Goal: Task Accomplishment & Management: Manage account settings

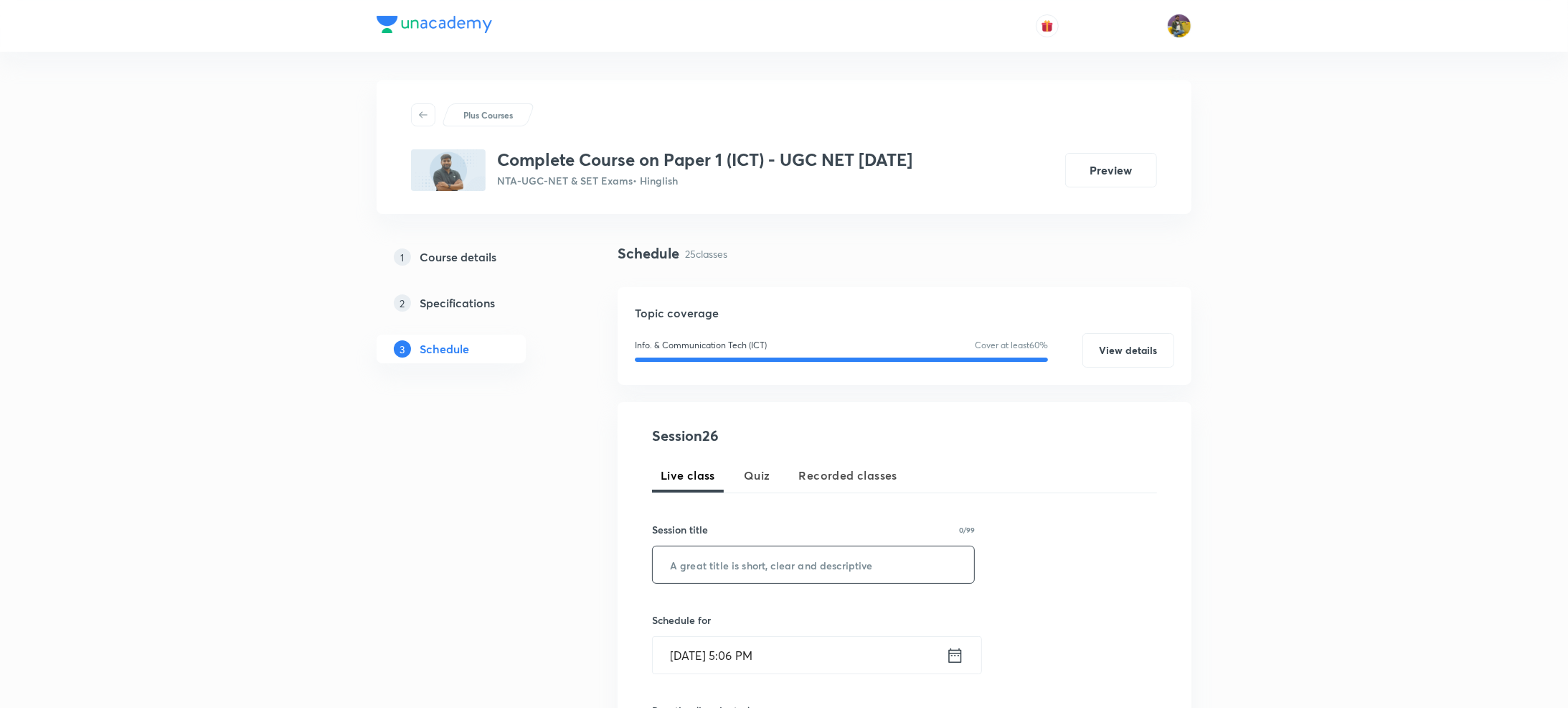
click at [726, 571] on input "text" at bounding box center [814, 564] width 322 height 36
paste input "ICT Part XXVI"
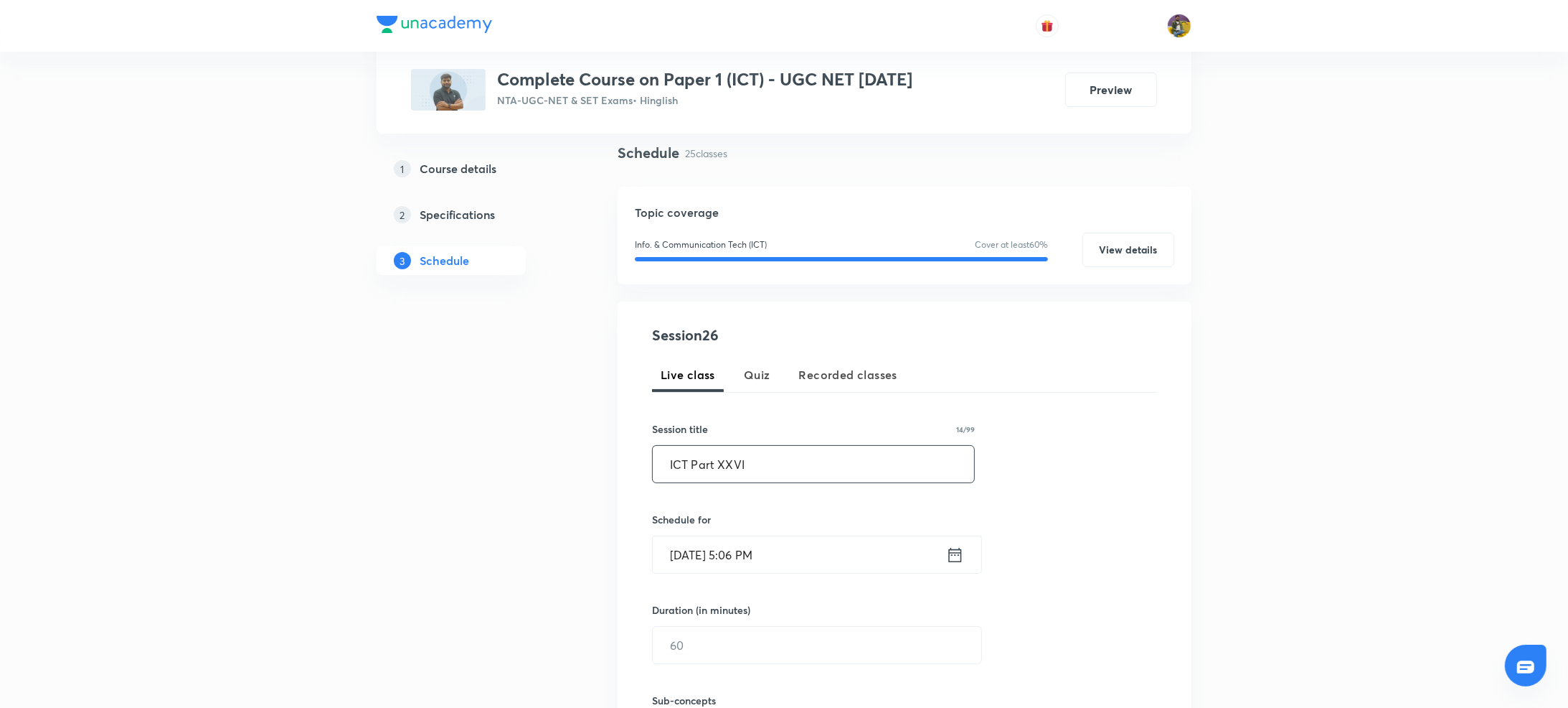
scroll to position [244, 0]
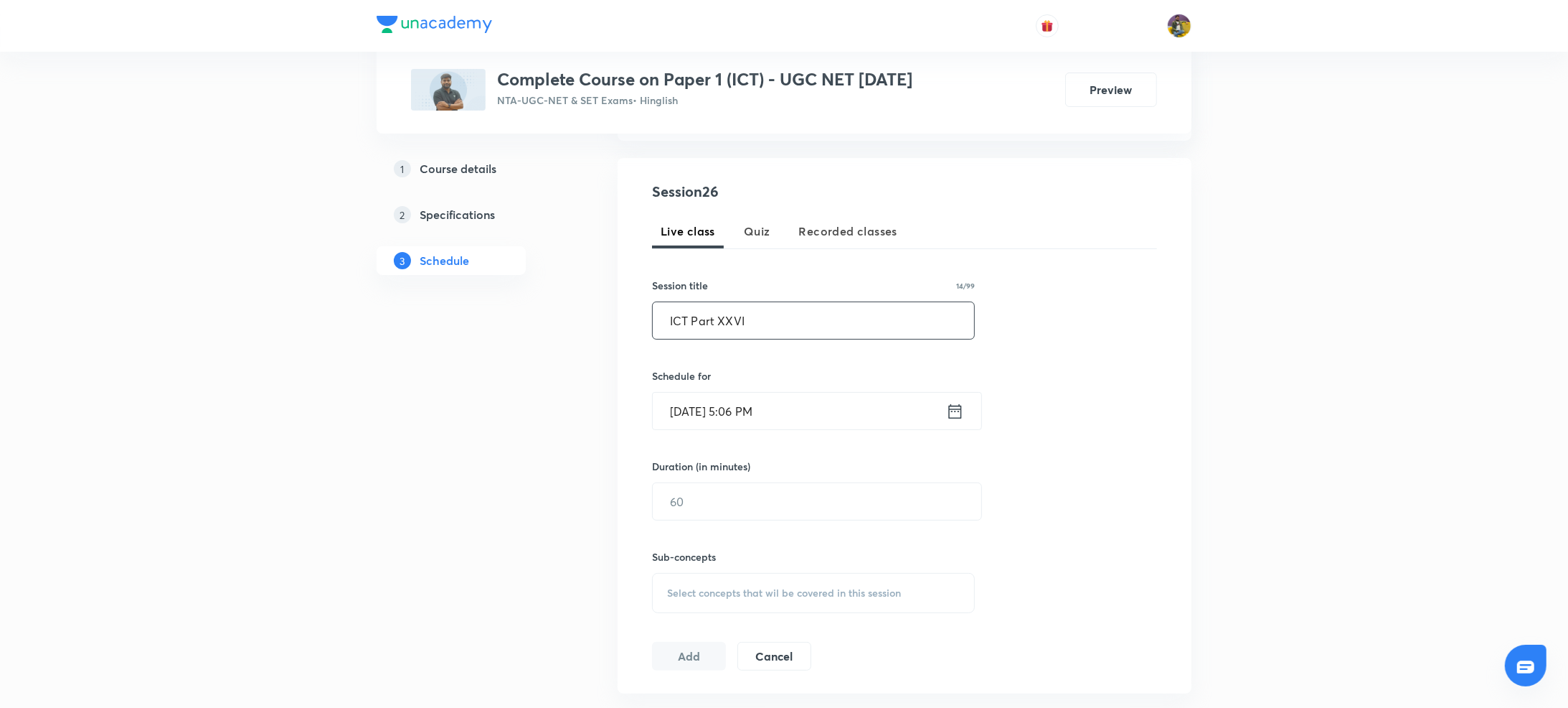
type input "ICT Part XXVI"
click at [703, 408] on input "Sep 1, 2025, 5:06 PM" at bounding box center [800, 411] width 294 height 36
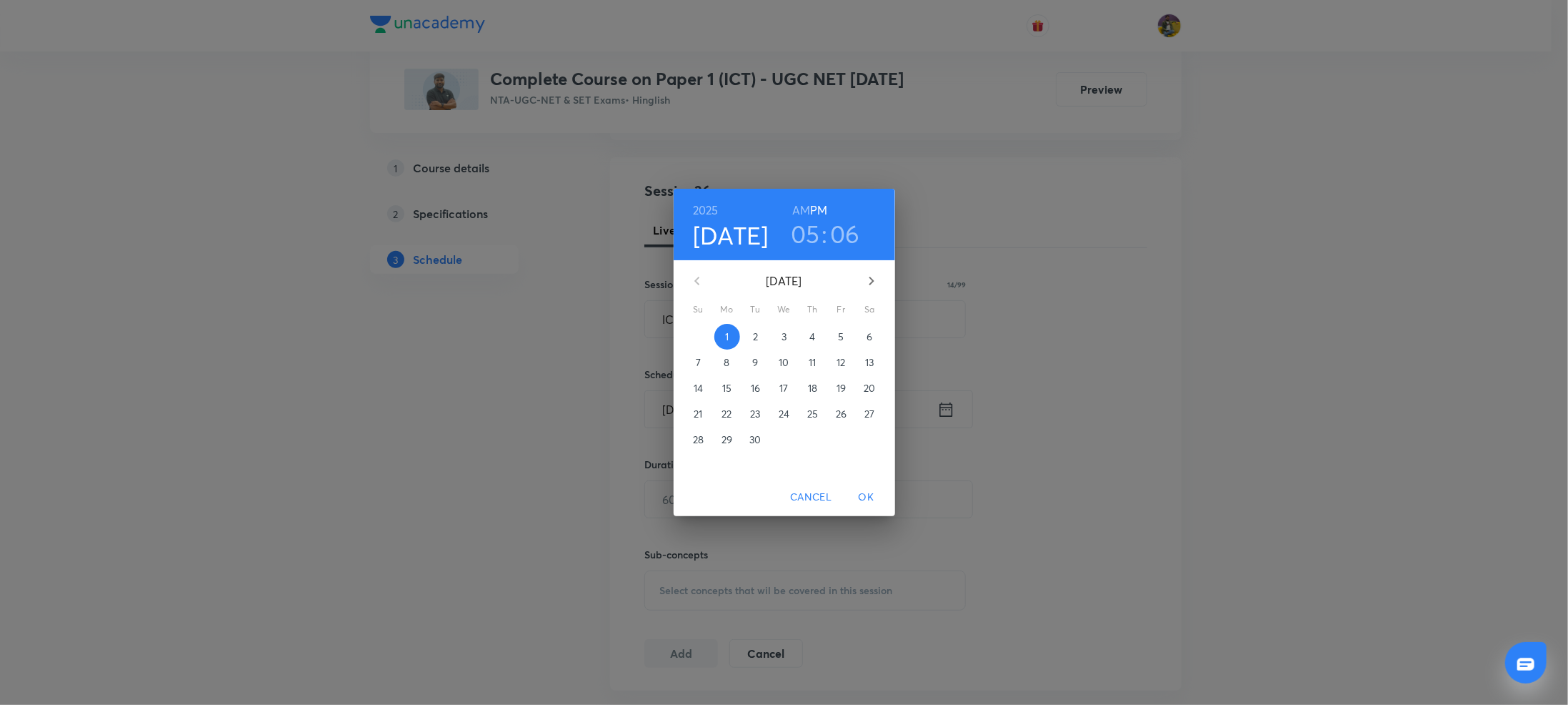
click at [756, 332] on p "2" at bounding box center [755, 336] width 5 height 14
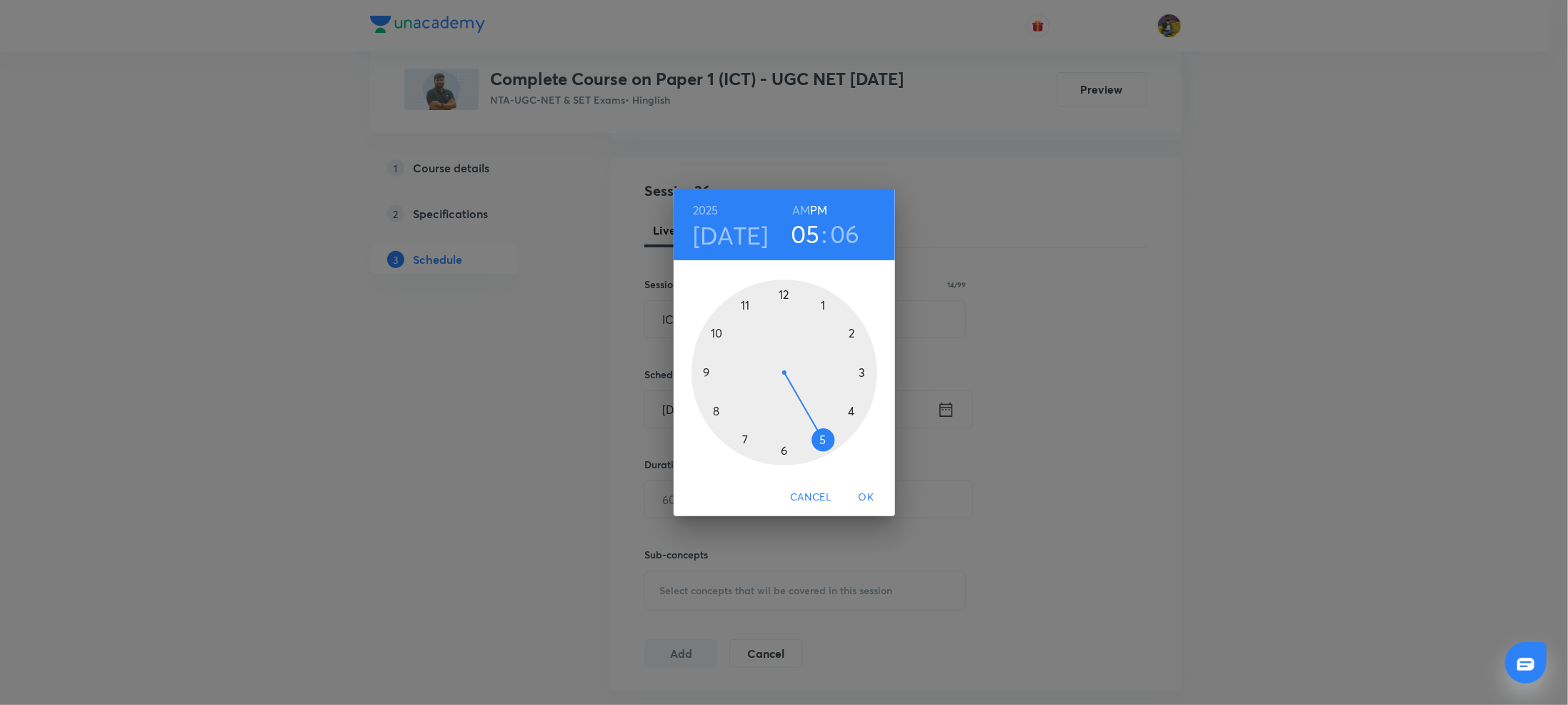
click at [715, 411] on div at bounding box center [784, 372] width 185 height 185
click at [800, 205] on h6 "AM" at bounding box center [801, 210] width 18 height 20
click at [745, 305] on div at bounding box center [784, 372] width 185 height 185
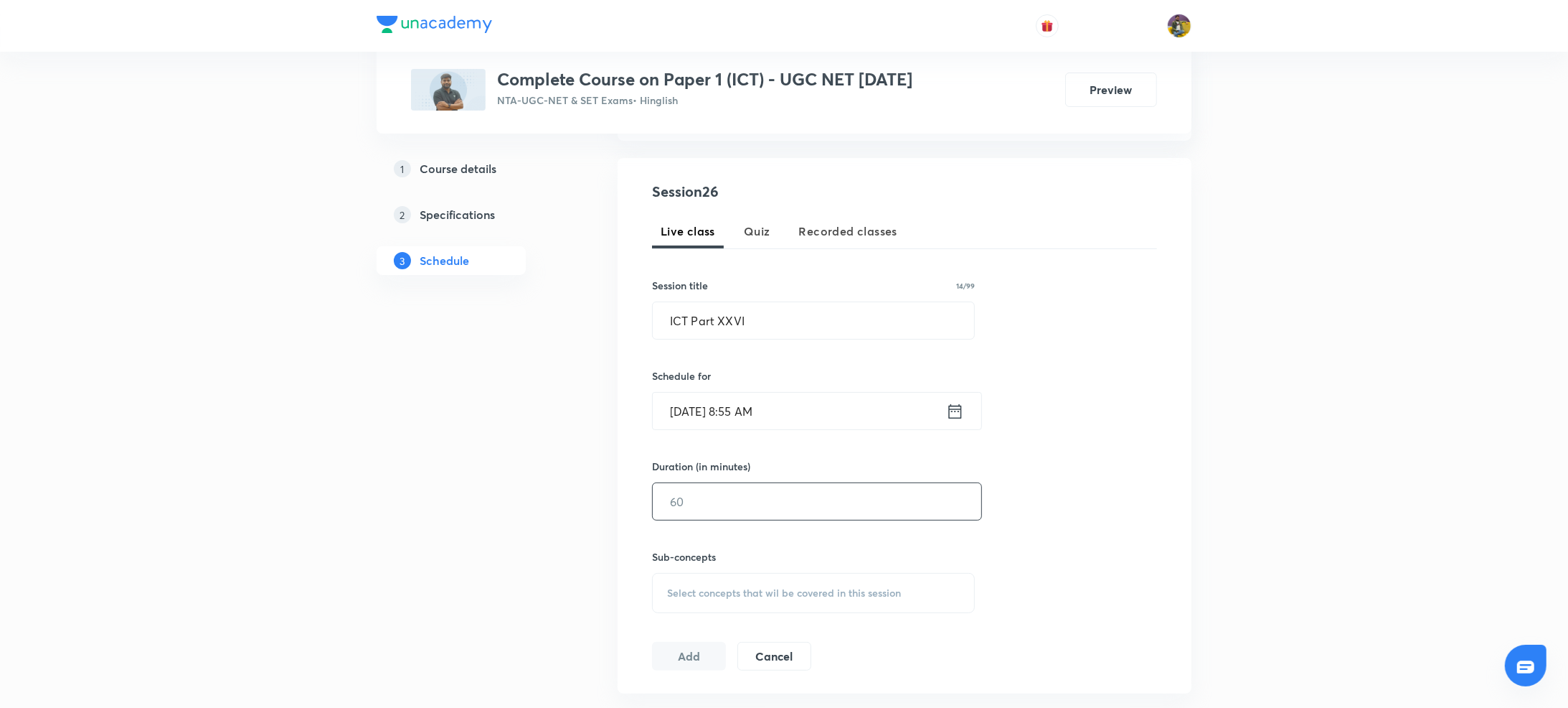
click at [708, 508] on input "text" at bounding box center [817, 501] width 328 height 36
type input "60"
click at [722, 600] on div "Select concepts that wil be covered in this session" at bounding box center [814, 593] width 323 height 40
click at [691, 677] on p "Important Computer Acronyms" at bounding box center [755, 674] width 143 height 15
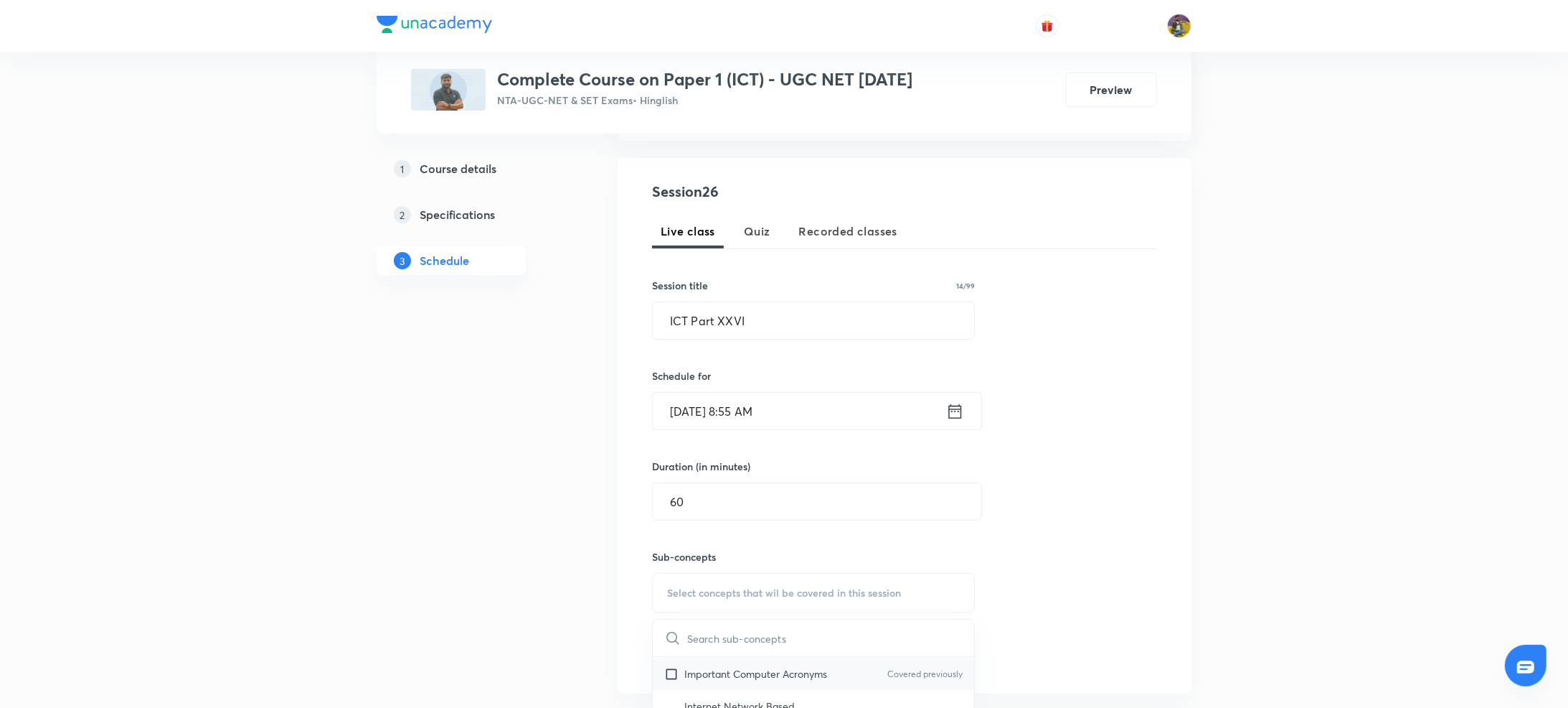
checkbox input "true"
click at [687, 673] on button "Add" at bounding box center [689, 671] width 74 height 29
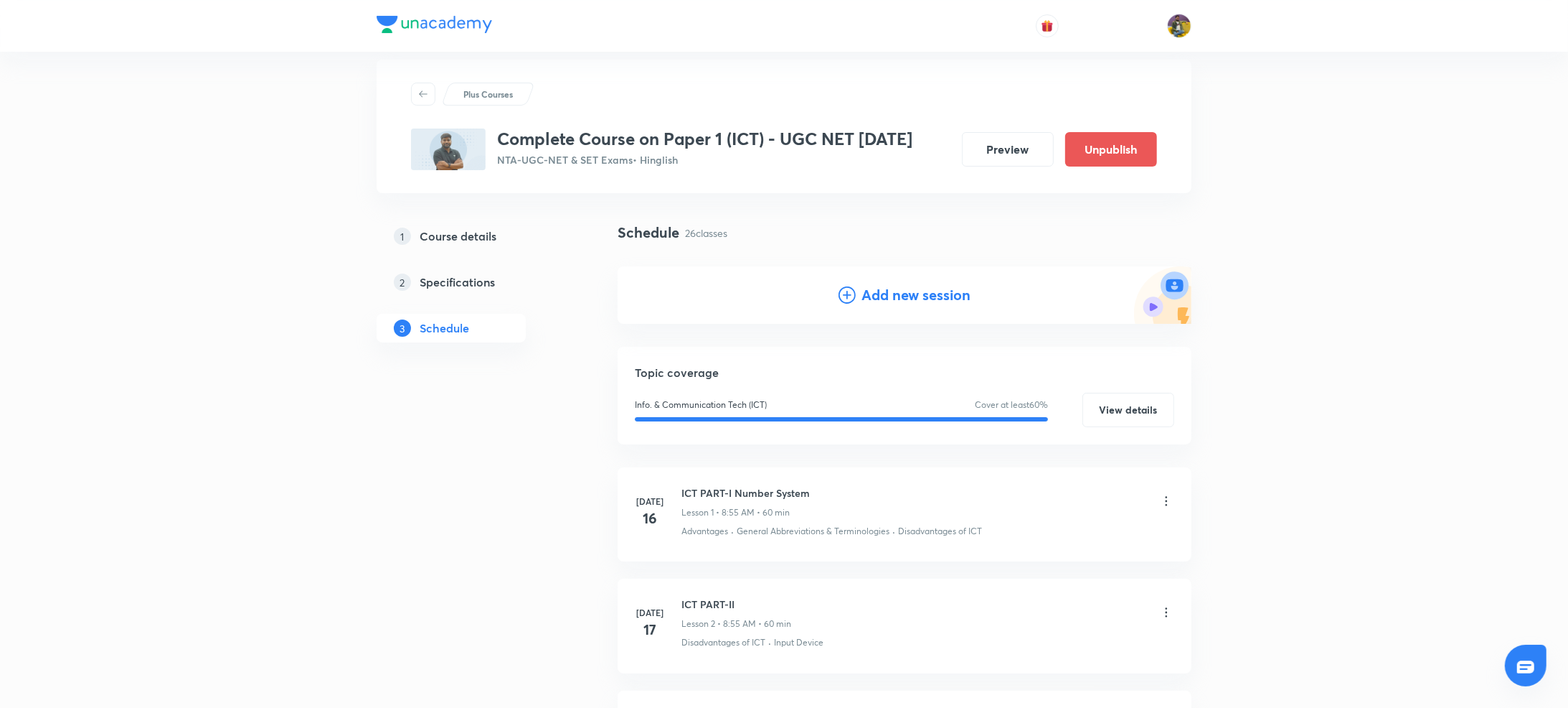
scroll to position [0, 0]
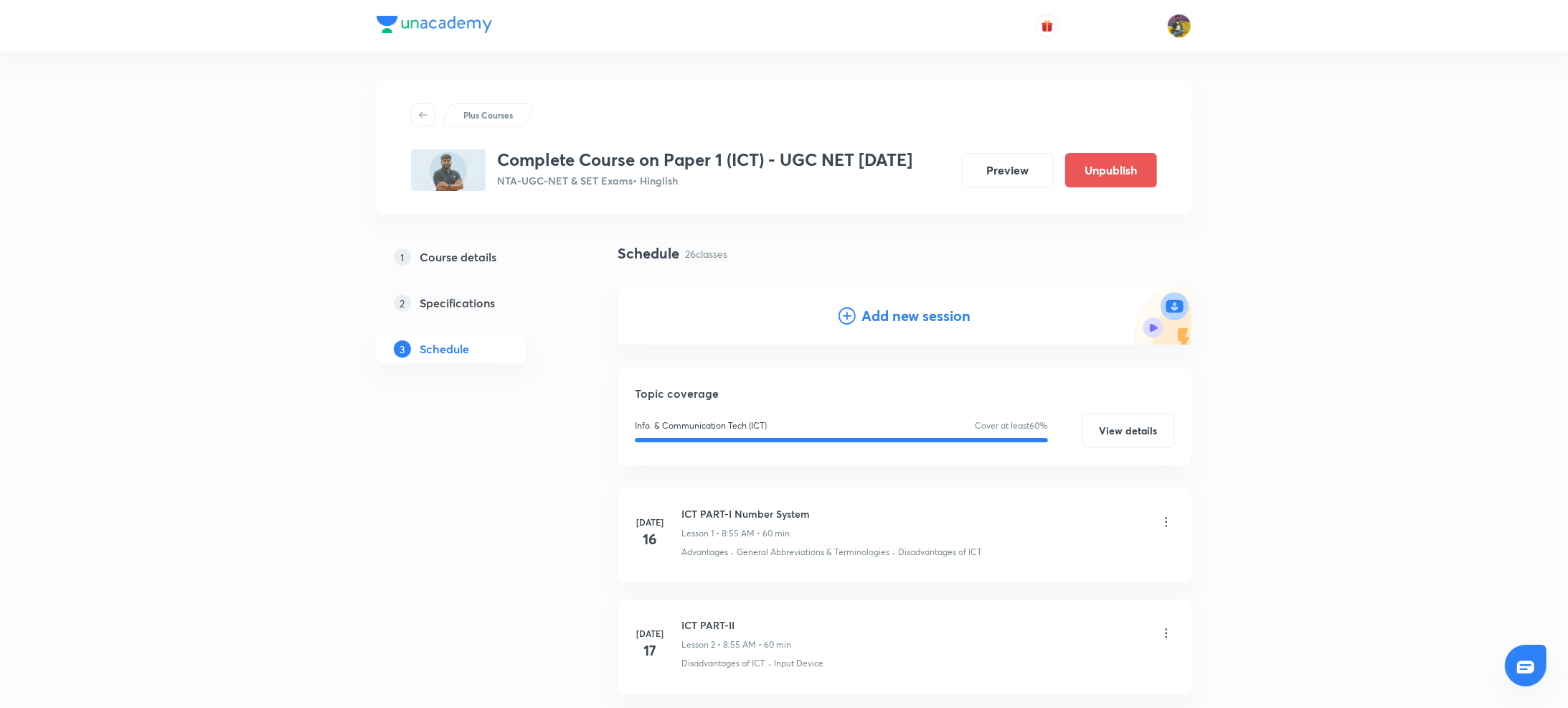
click at [848, 319] on icon at bounding box center [847, 316] width 17 height 17
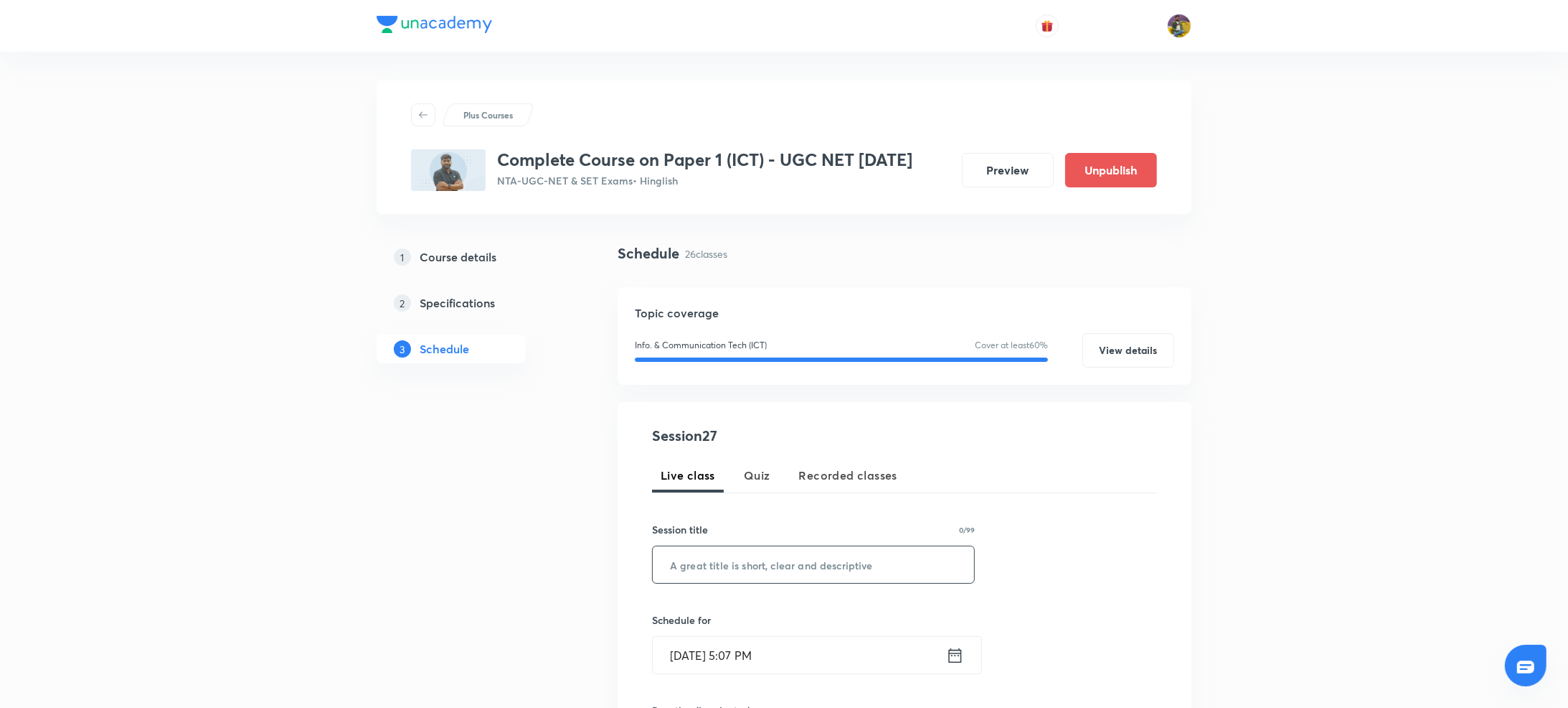
click at [735, 579] on input "text" at bounding box center [814, 564] width 322 height 36
paste input "ICT Part XXVII"
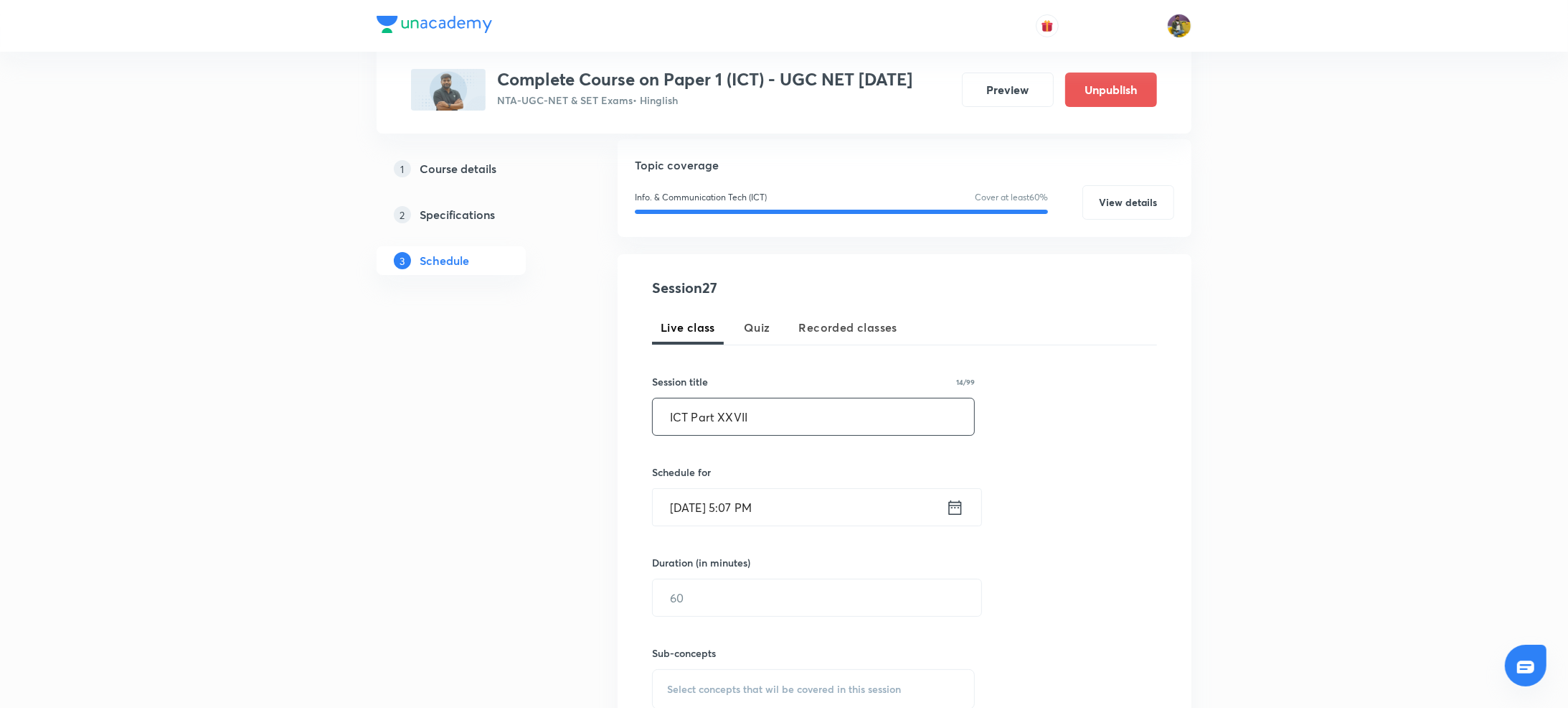
scroll to position [226, 0]
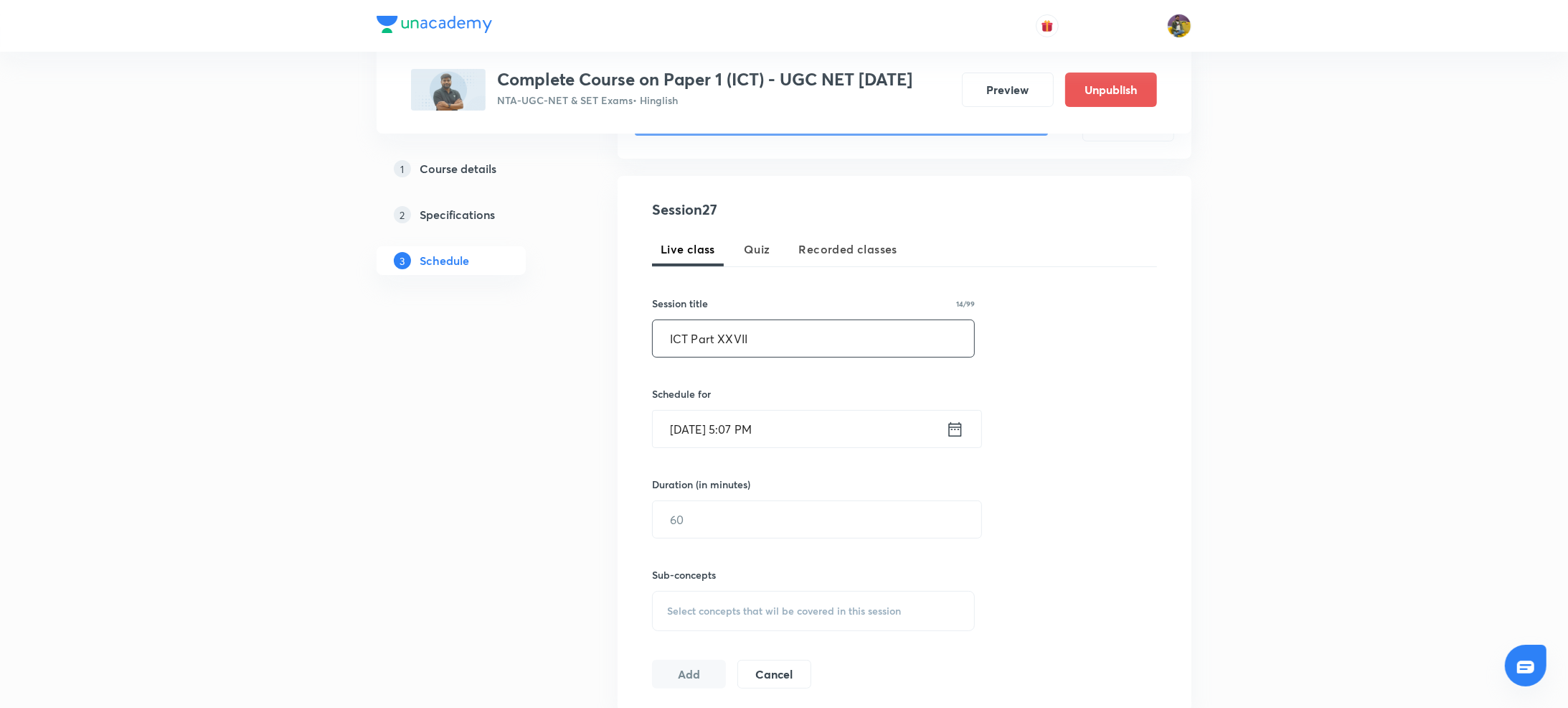
type input "ICT Part XXVII"
click at [701, 436] on input "Sep 1, 2025, 5:07 PM" at bounding box center [800, 429] width 294 height 36
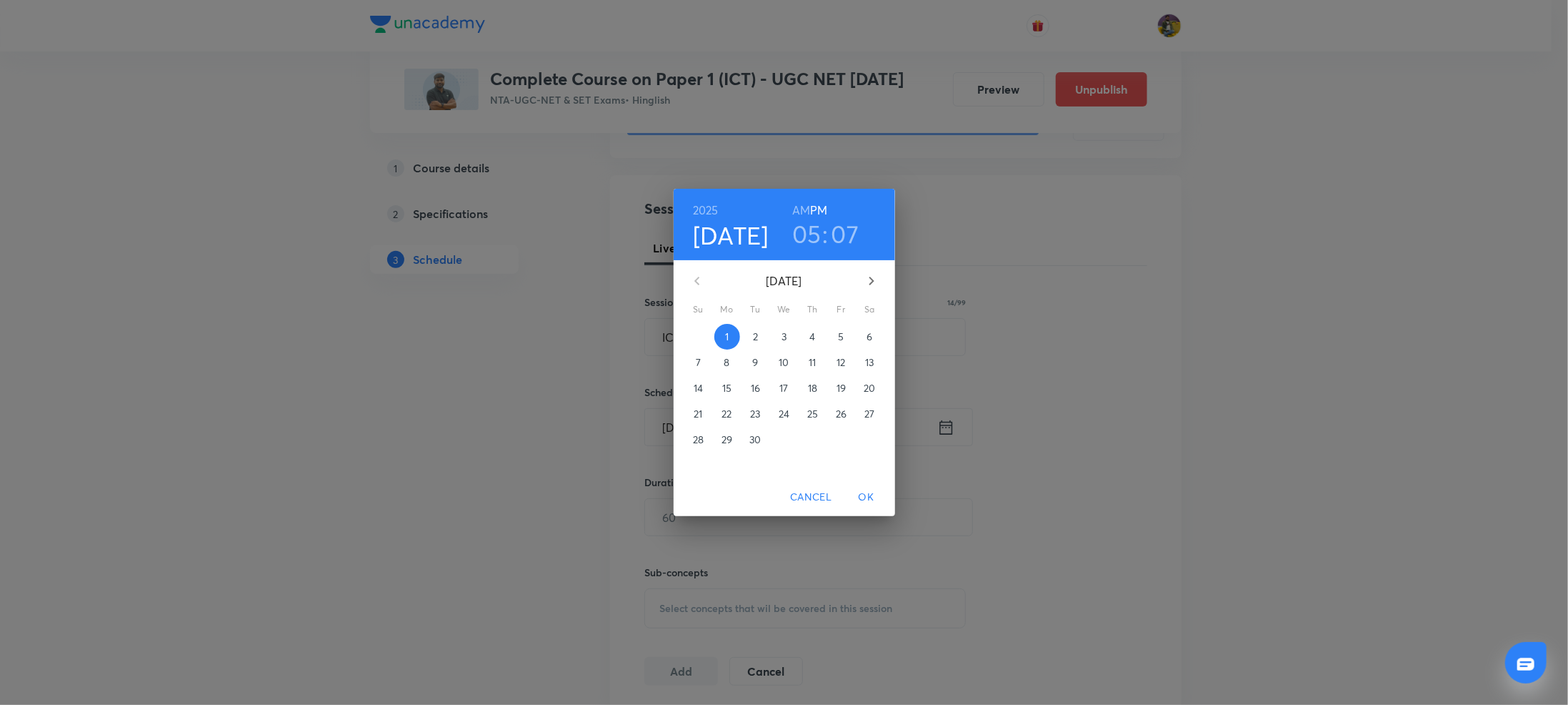
click at [780, 330] on span "3" at bounding box center [784, 336] width 26 height 14
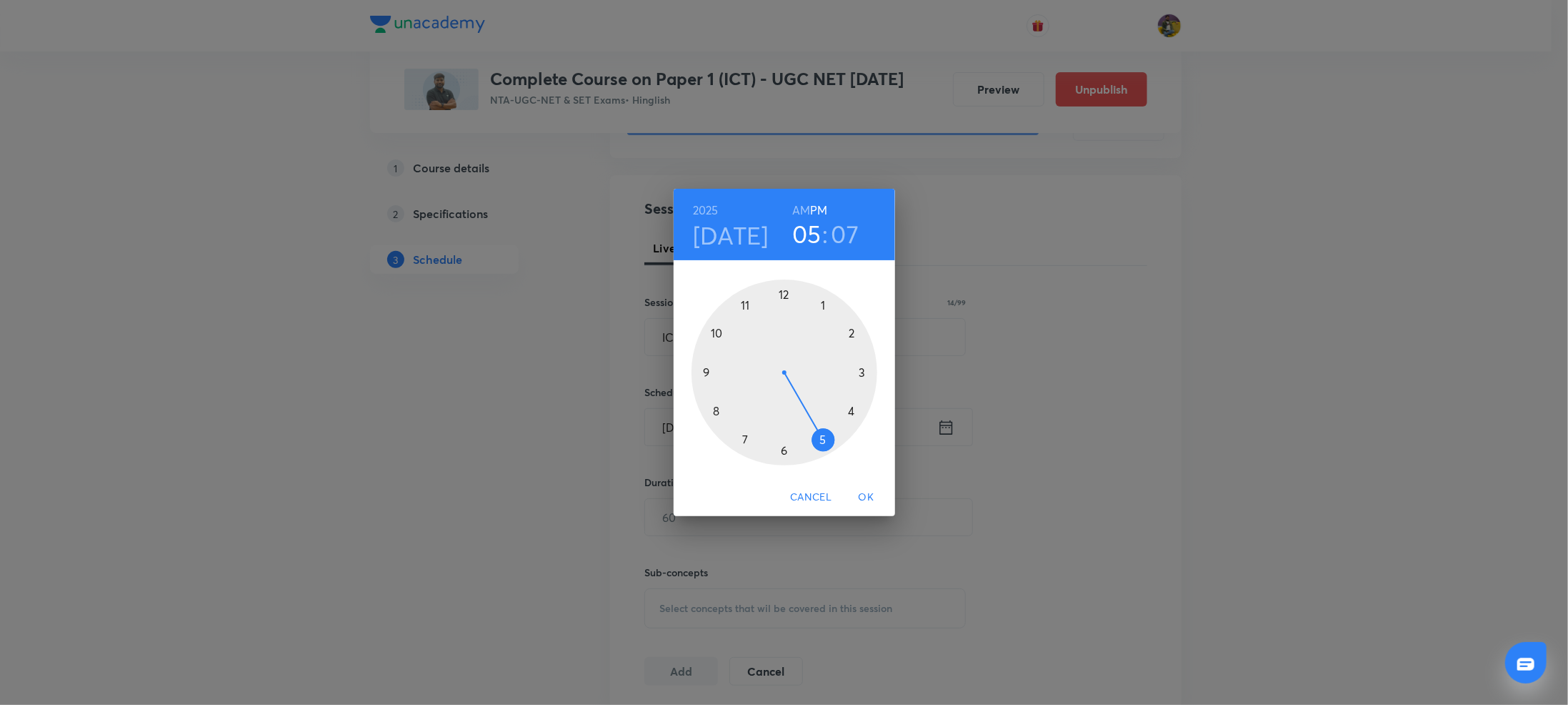
click at [804, 205] on h6 "AM" at bounding box center [801, 210] width 18 height 20
click at [717, 412] on div at bounding box center [784, 372] width 185 height 185
click at [744, 305] on div at bounding box center [784, 372] width 185 height 185
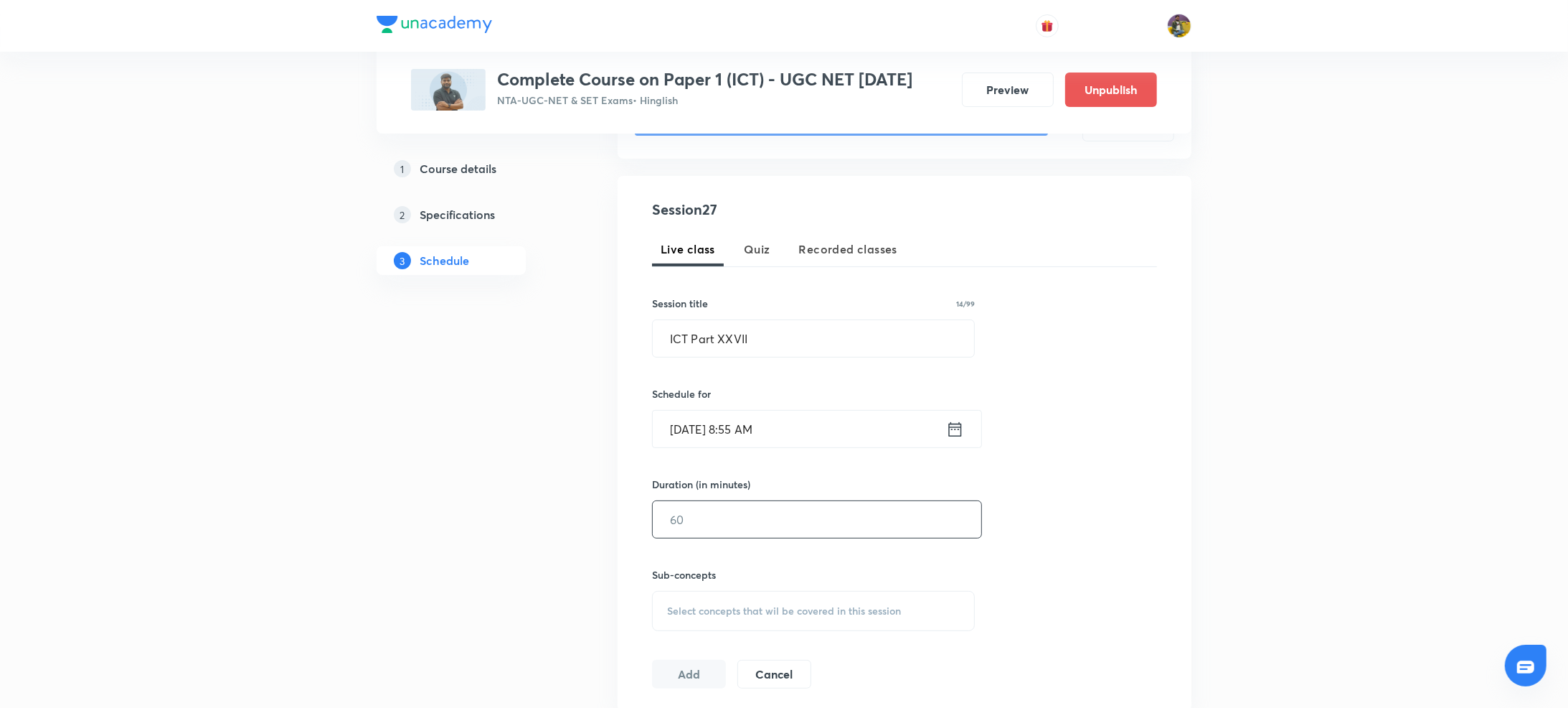
click at [731, 514] on input "text" at bounding box center [817, 519] width 328 height 36
type input "60"
click at [720, 610] on span "Select concepts that wil be covered in this session" at bounding box center [784, 610] width 234 height 11
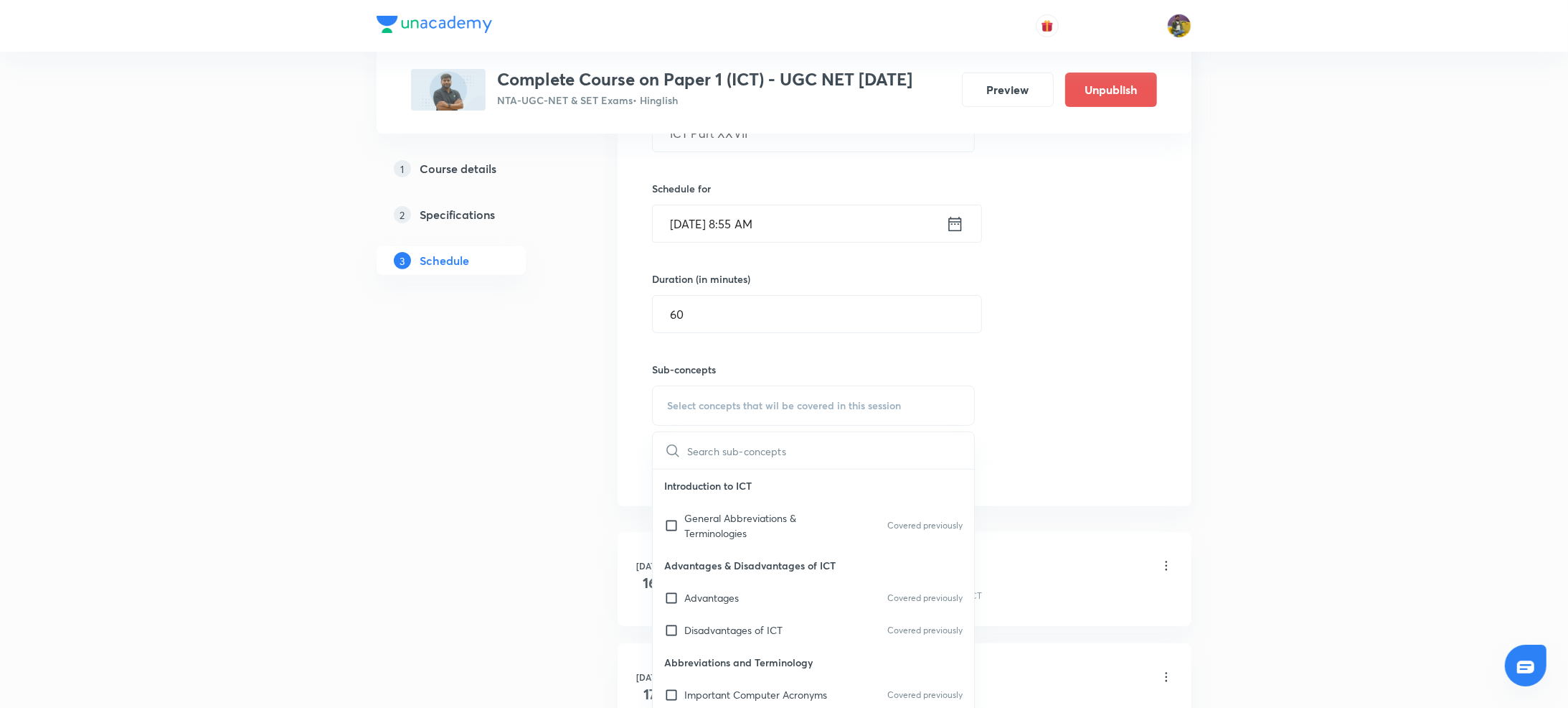
scroll to position [438, 0]
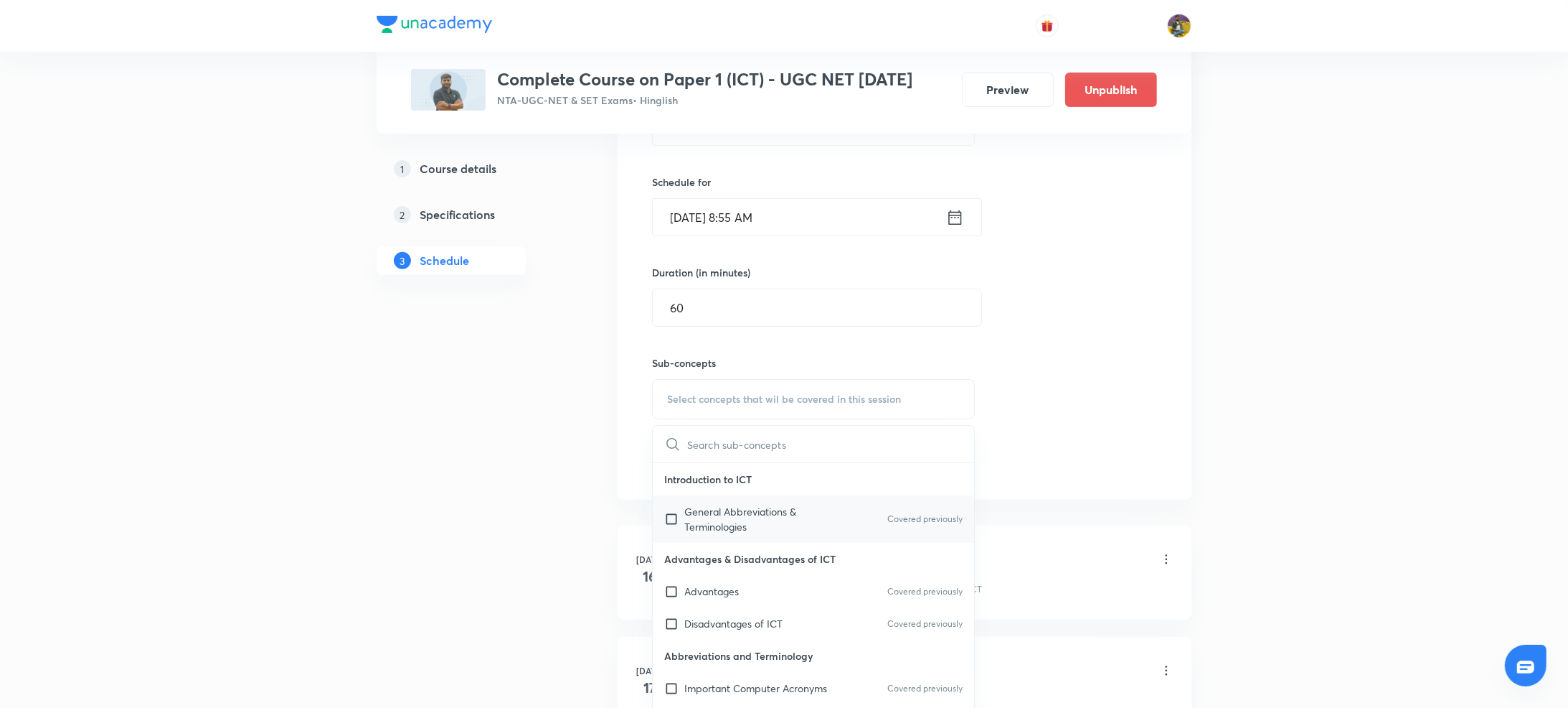
click at [714, 530] on p "General Abbreviations & Terminologies" at bounding box center [756, 519] width 145 height 30
checkbox input "true"
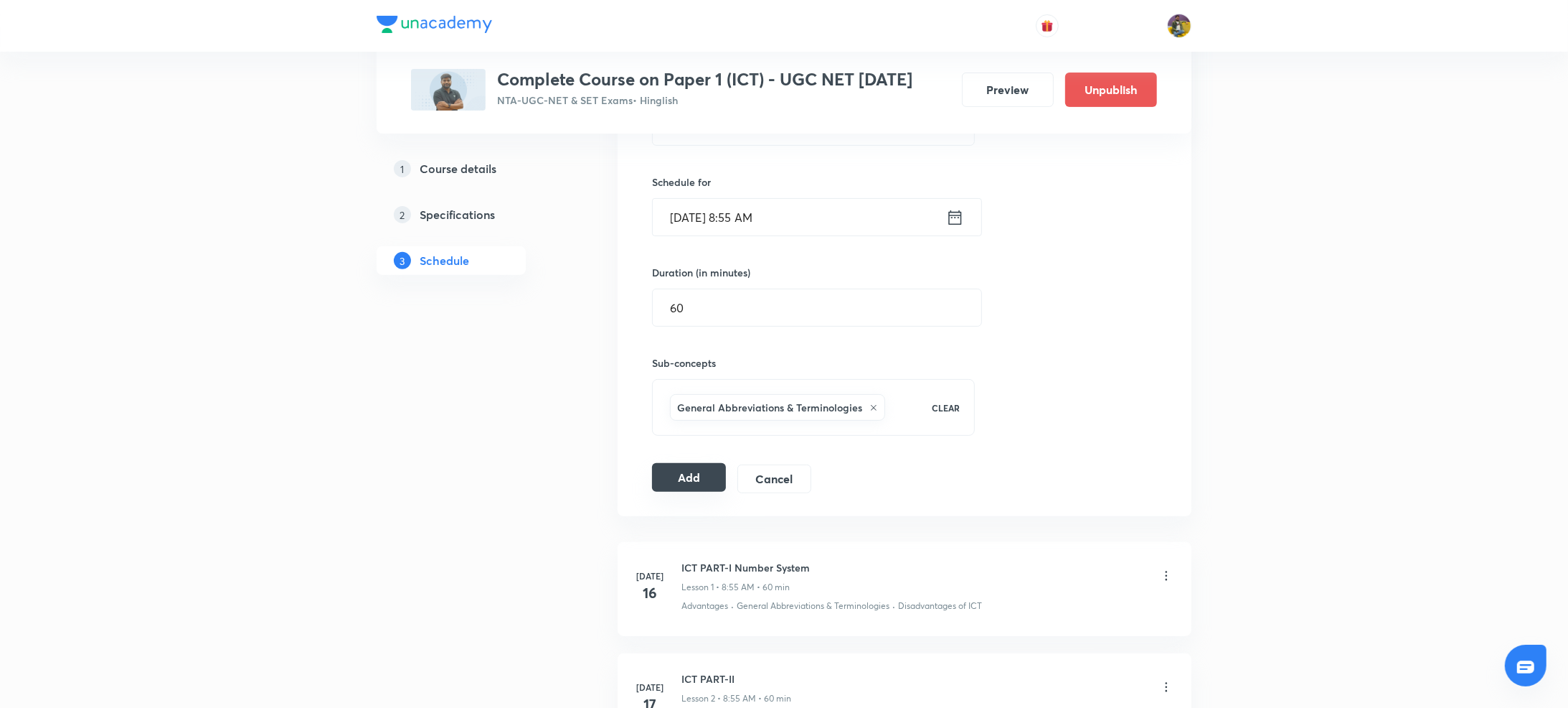
click at [686, 479] on button "Add" at bounding box center [689, 477] width 74 height 29
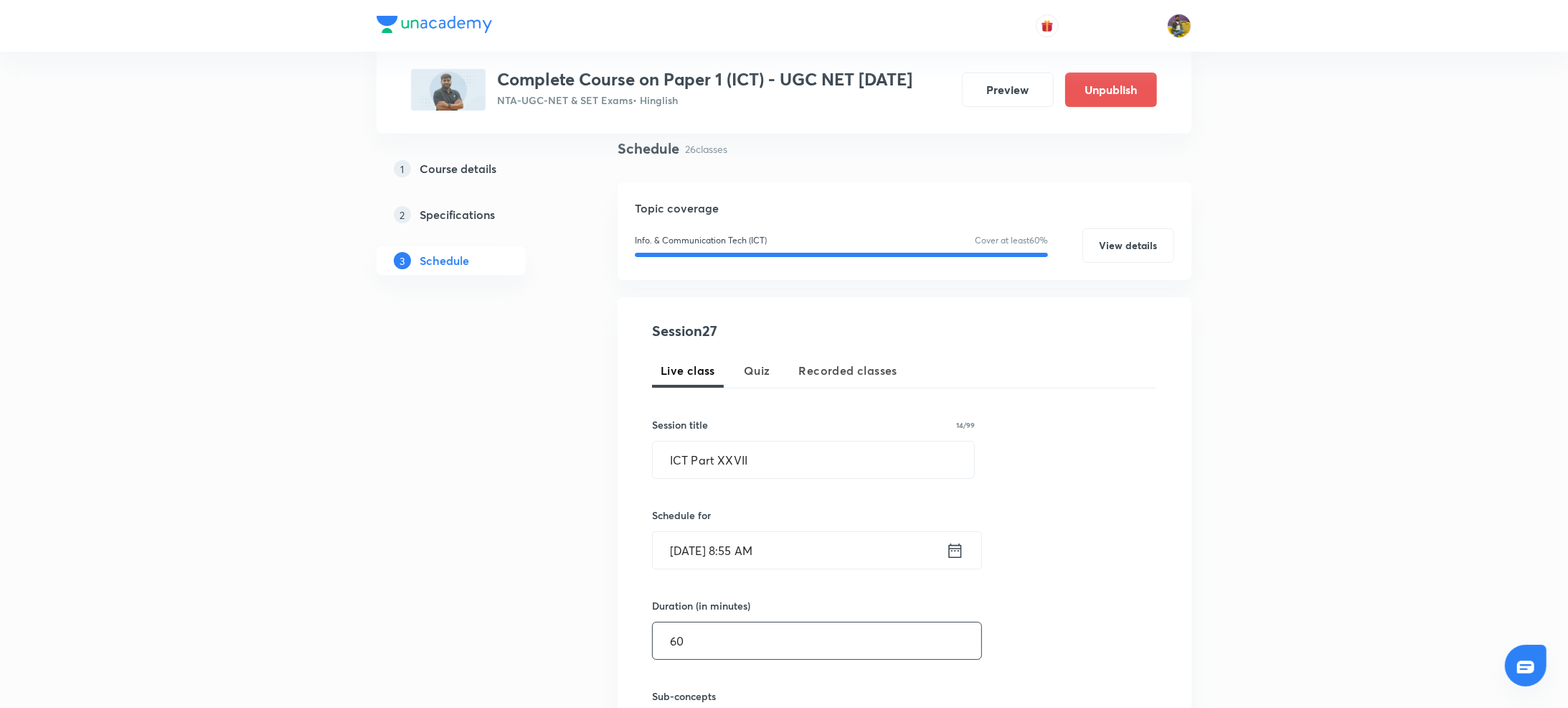
scroll to position [154, 0]
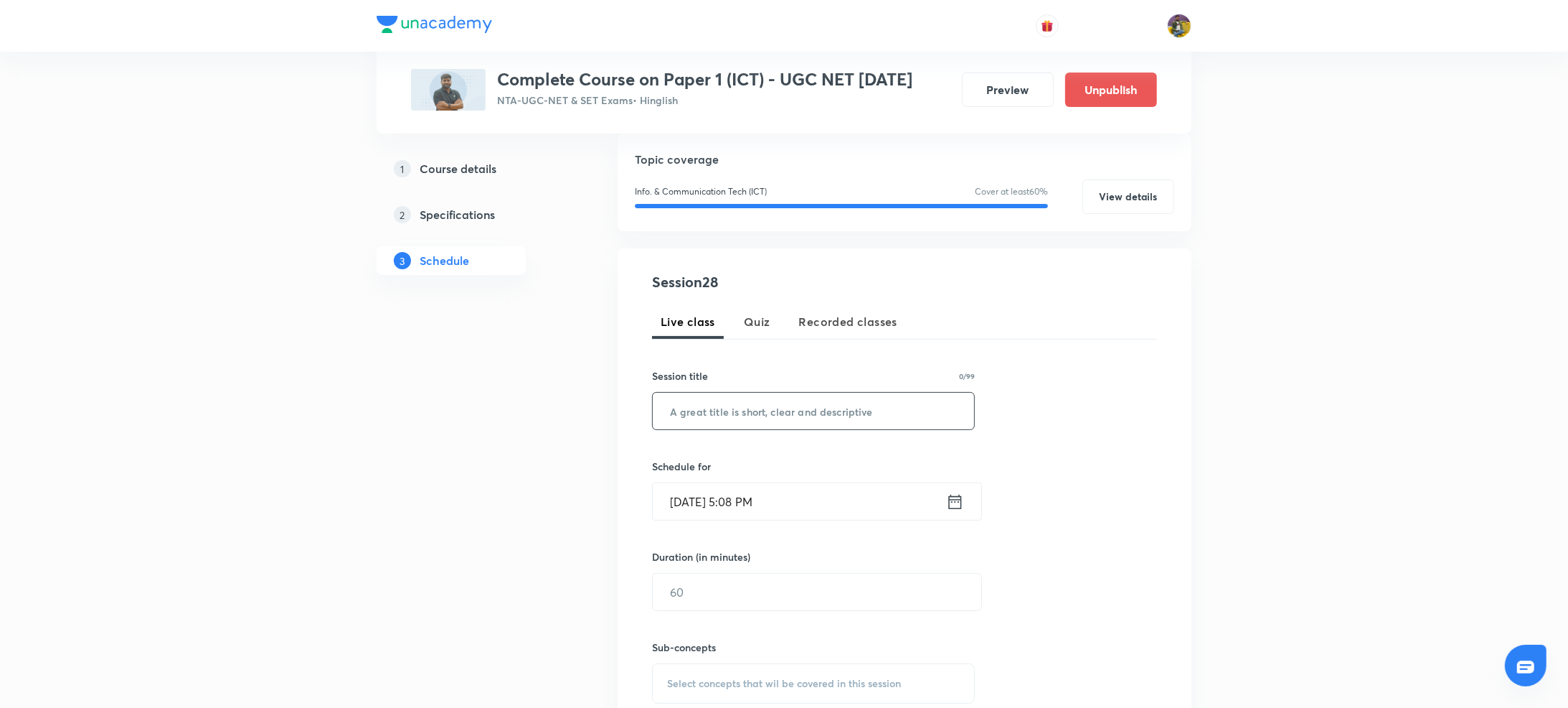
click at [747, 413] on input "text" at bounding box center [814, 411] width 322 height 36
paste input "ICT Part XXVII"
type input "ICT Part XXVII"
click at [697, 497] on input "[DATE] 5:08 PM" at bounding box center [800, 501] width 294 height 36
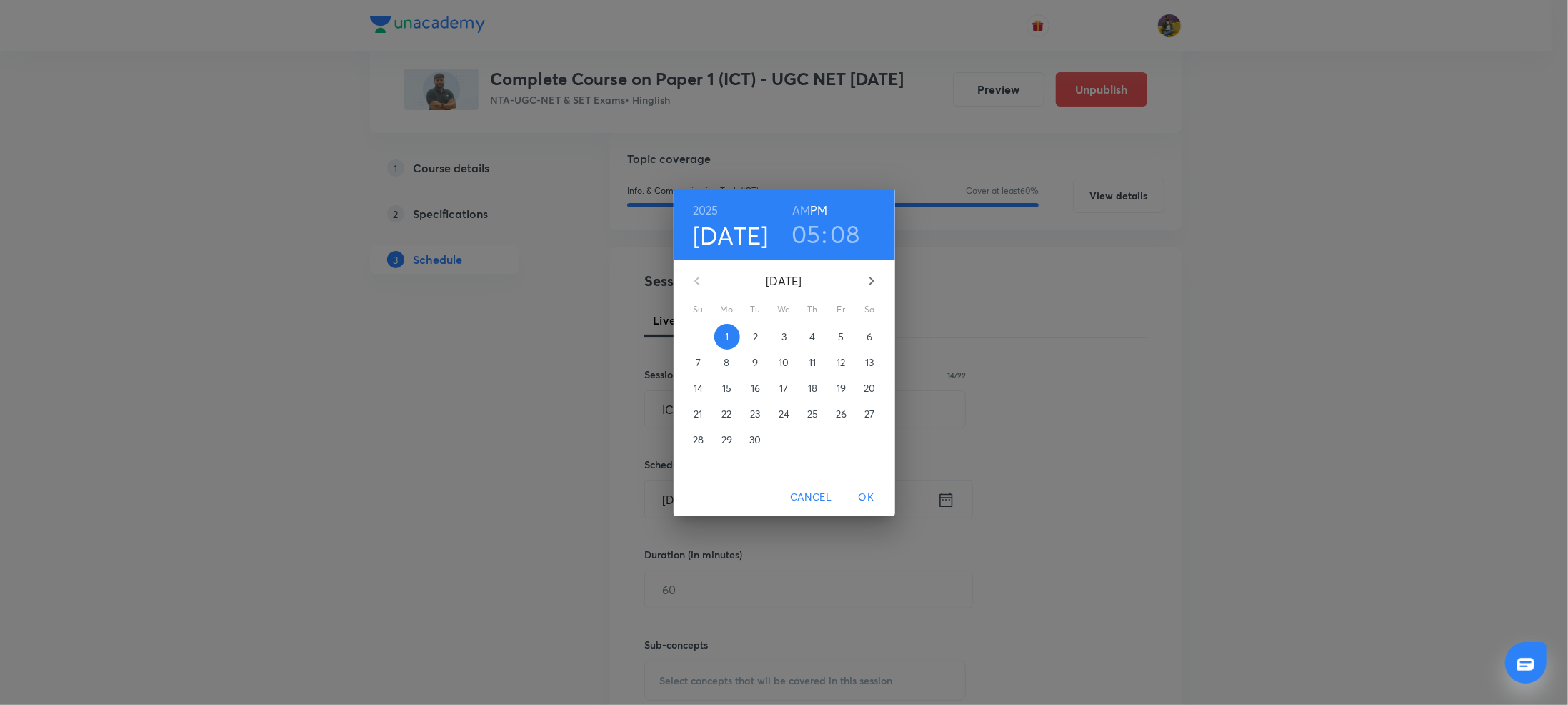
click at [812, 337] on p "4" at bounding box center [812, 336] width 6 height 14
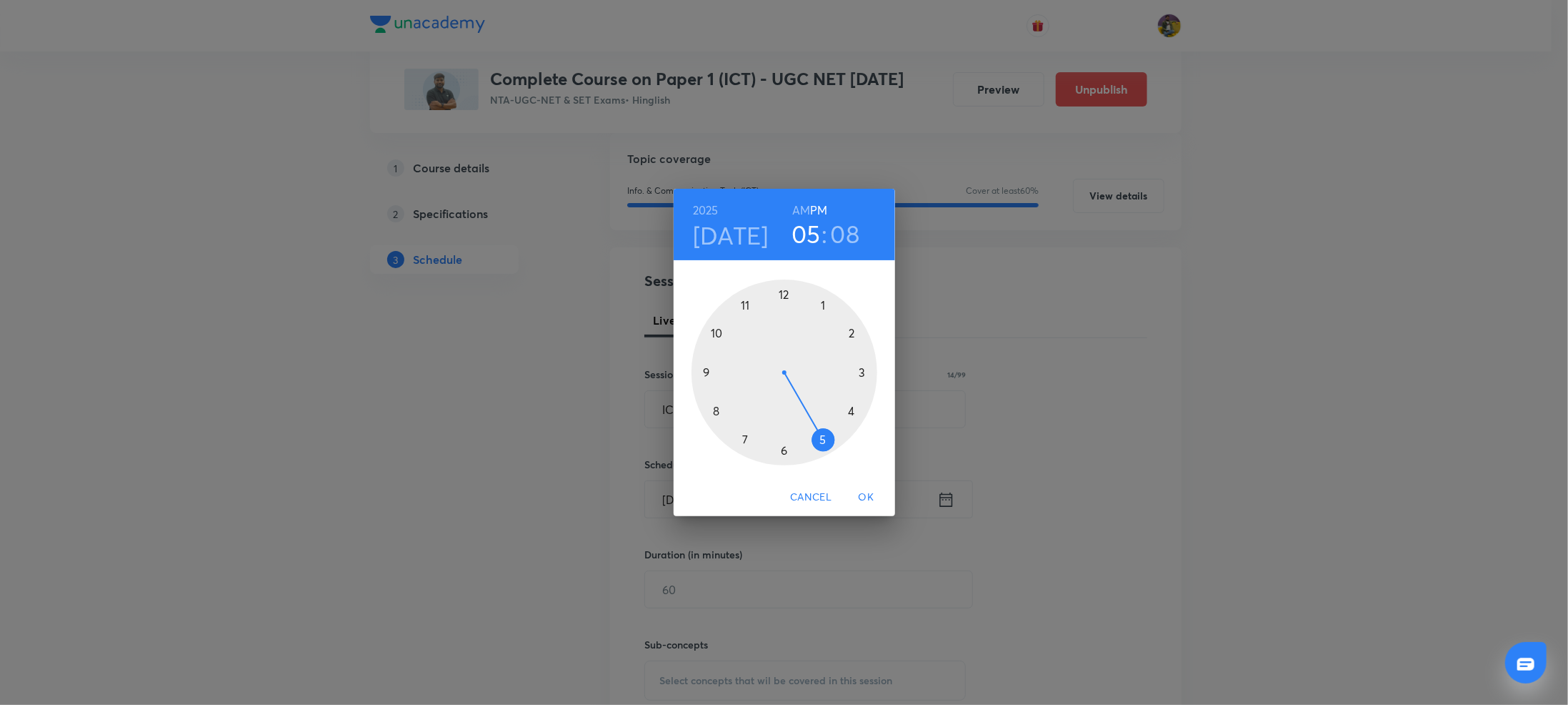
click at [715, 412] on div at bounding box center [784, 372] width 185 height 185
click at [795, 209] on h6 "AM" at bounding box center [801, 210] width 18 height 20
click at [745, 307] on div at bounding box center [784, 372] width 185 height 185
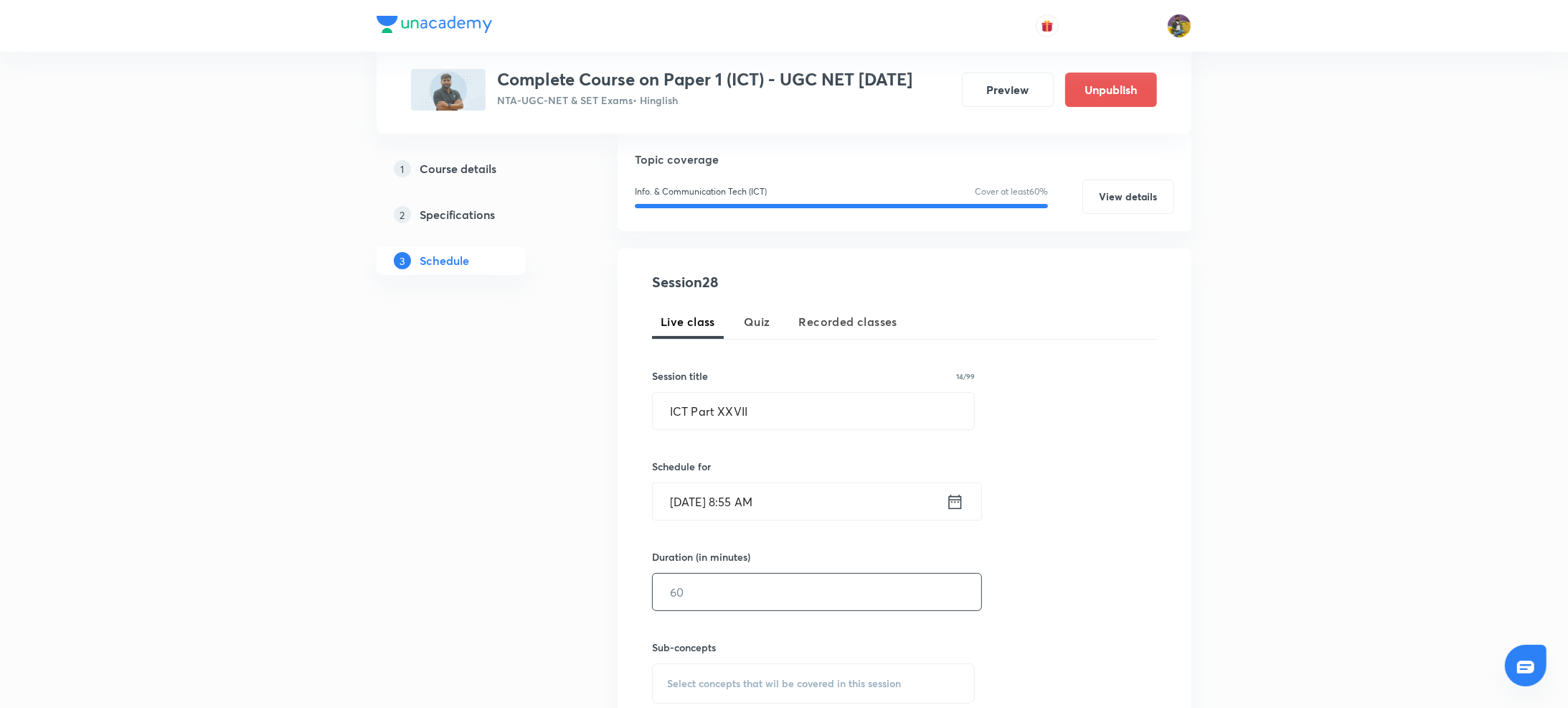
click at [764, 588] on input "text" at bounding box center [817, 591] width 328 height 36
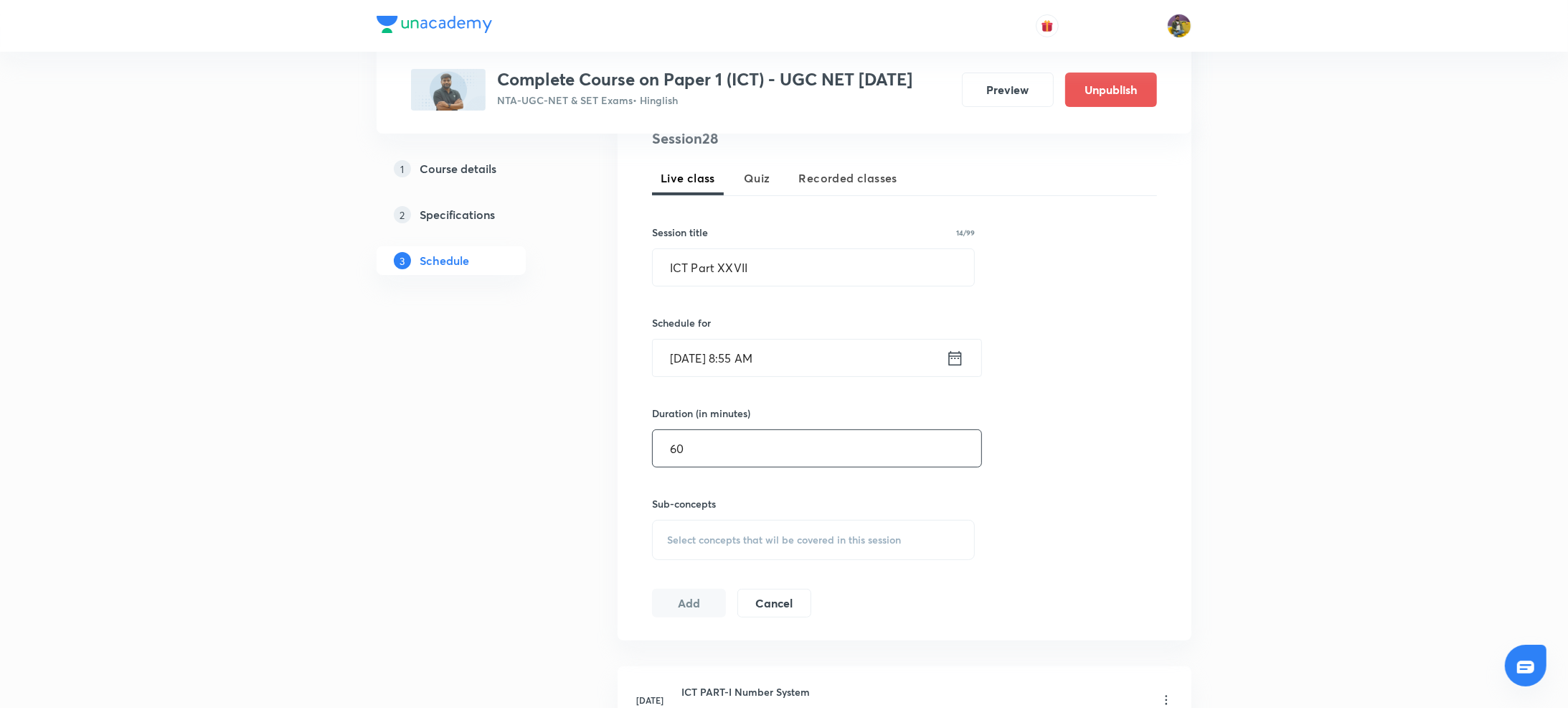
scroll to position [326, 0]
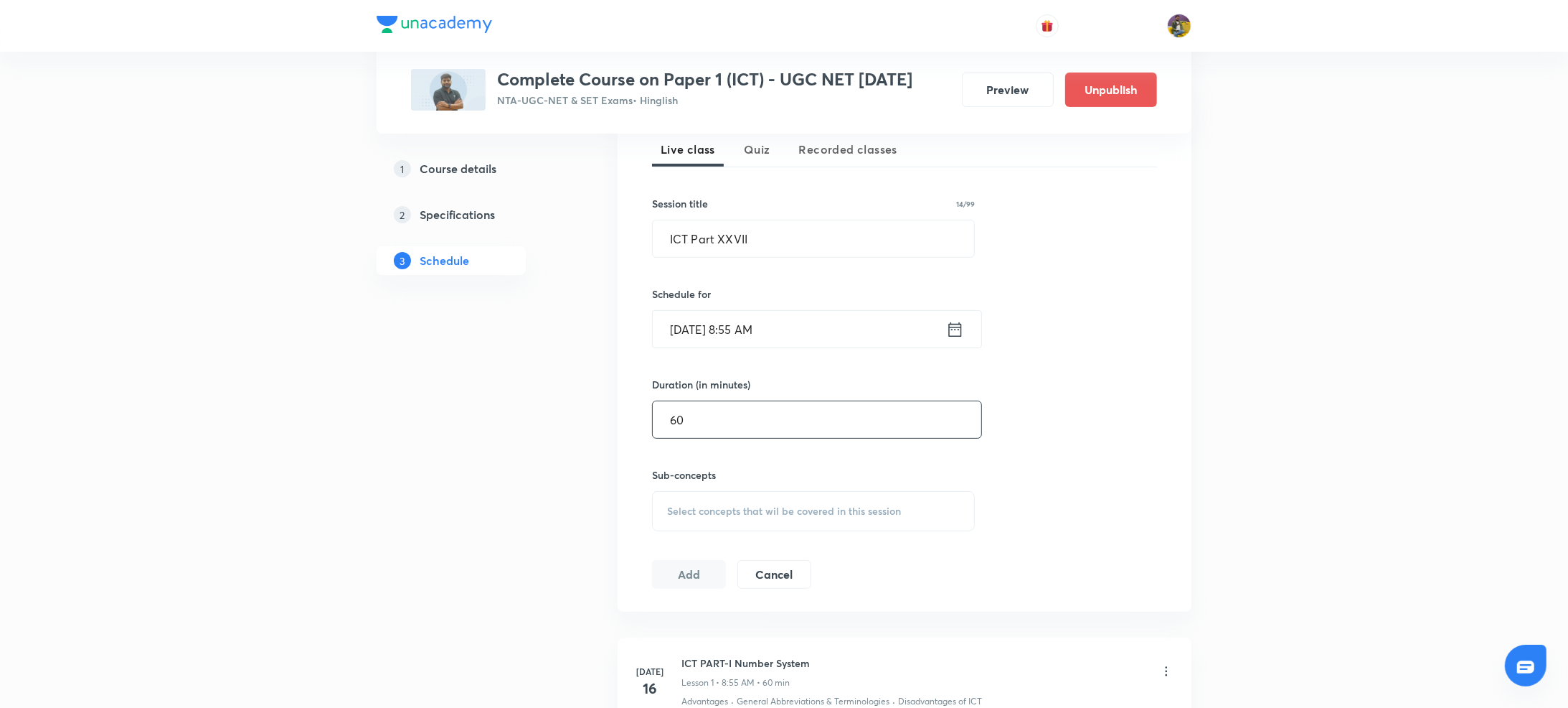
type input "60"
click at [759, 516] on span "Select concepts that wil be covered in this session" at bounding box center [784, 510] width 234 height 11
click at [742, 620] on p "General Abbreviations & Terminologies" at bounding box center [756, 631] width 145 height 30
checkbox input "true"
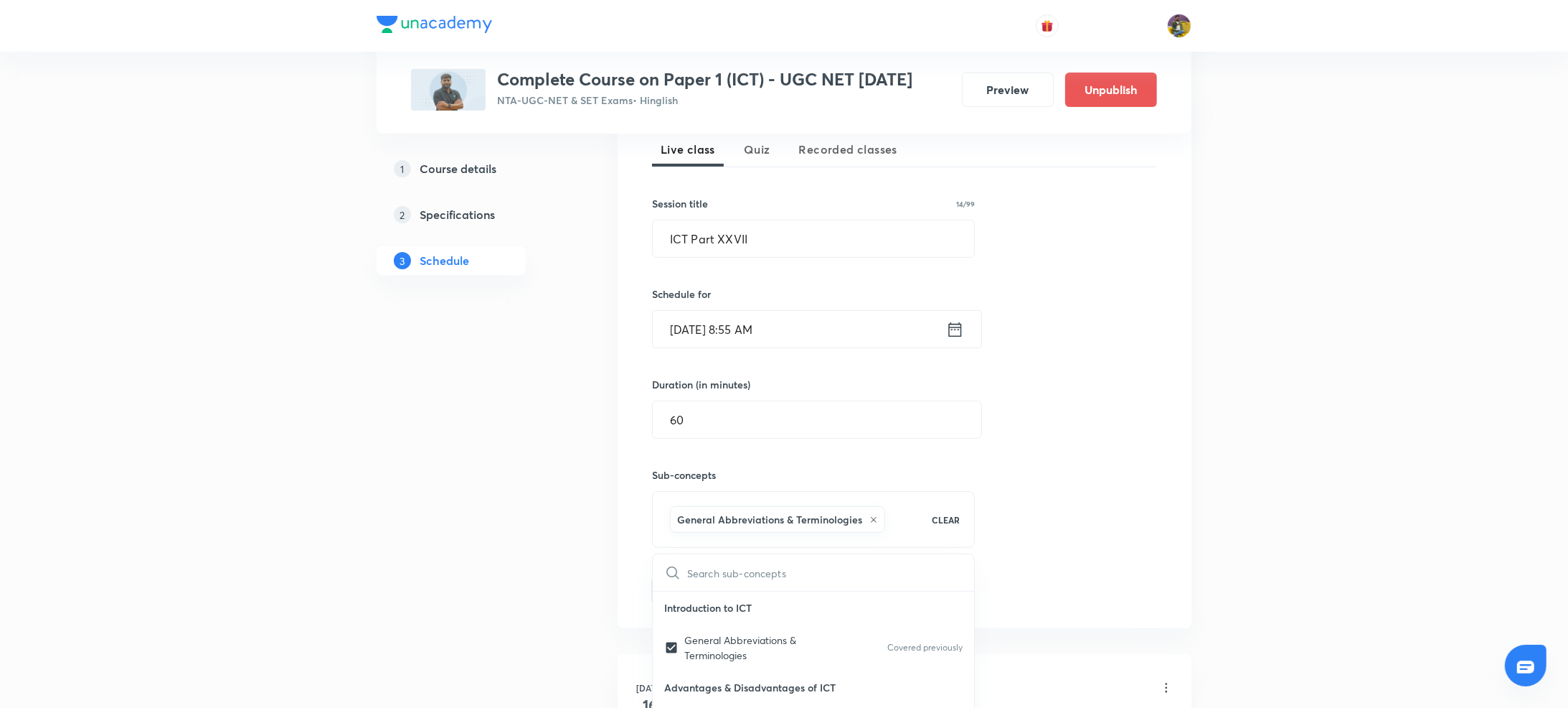
click at [693, 592] on button "Add" at bounding box center [689, 589] width 74 height 29
